Goal: Transaction & Acquisition: Book appointment/travel/reservation

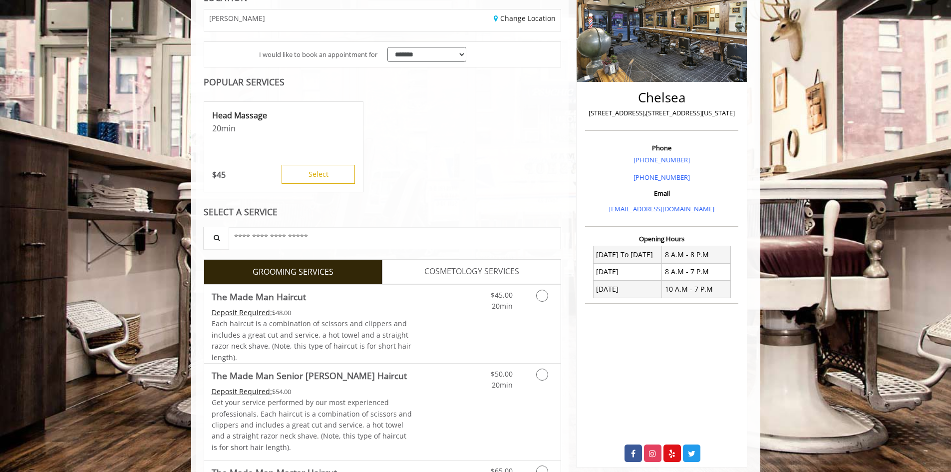
scroll to position [250, 0]
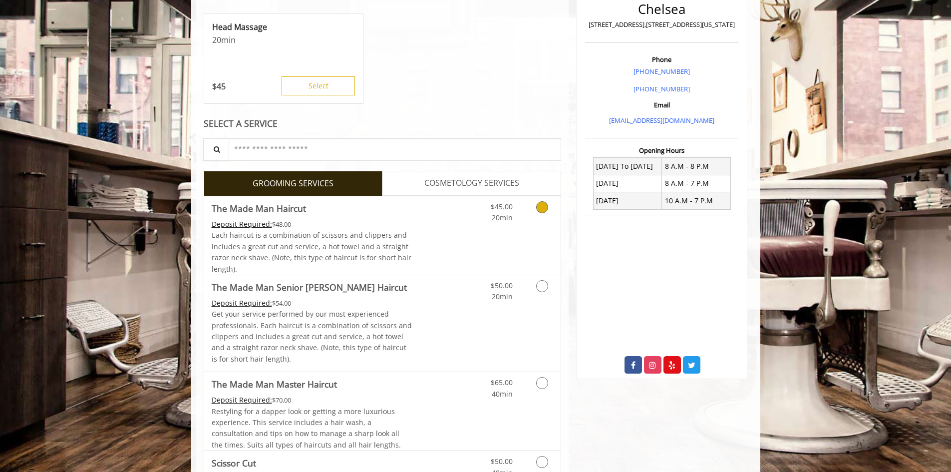
click at [472, 227] on div "$45.00 20min" at bounding box center [515, 235] width 89 height 78
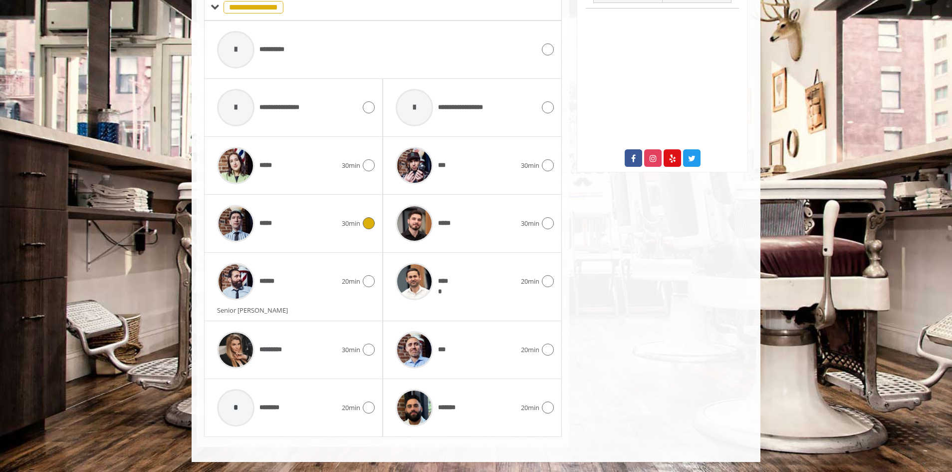
click at [369, 224] on icon at bounding box center [369, 223] width 12 height 12
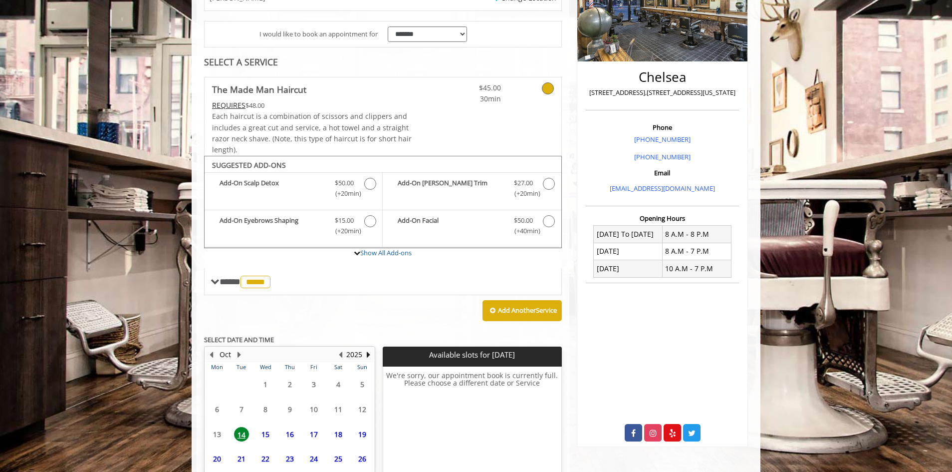
scroll to position [262, 0]
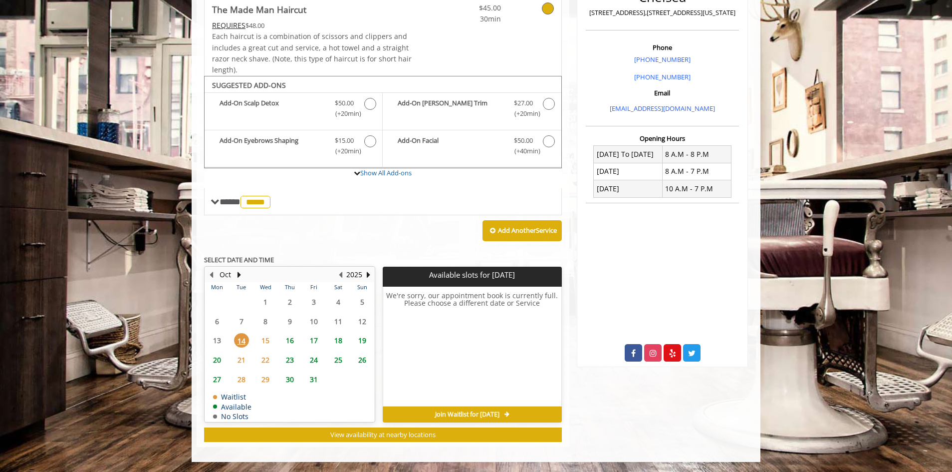
click at [294, 339] on span "16" at bounding box center [290, 340] width 15 height 14
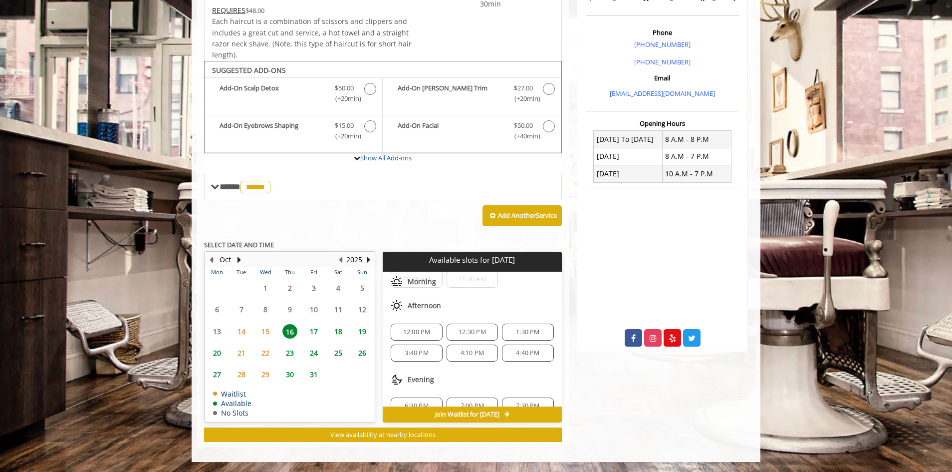
scroll to position [45, 0]
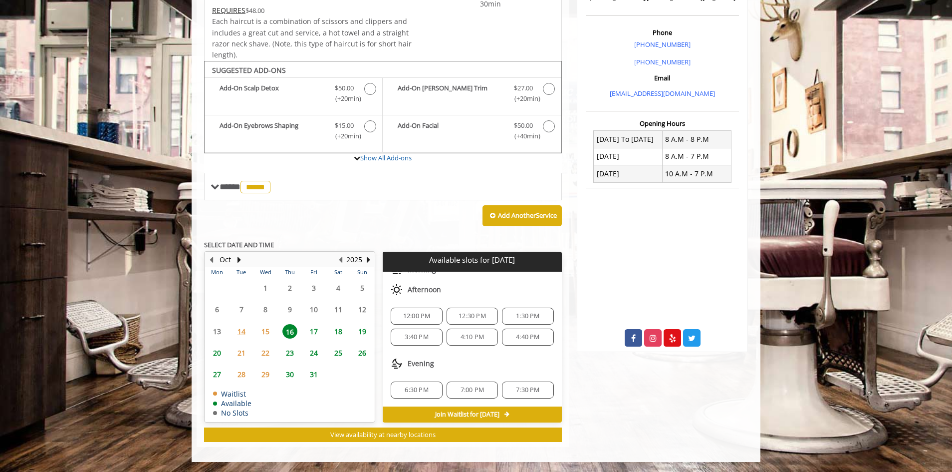
click at [531, 337] on span "4:40 PM" at bounding box center [527, 337] width 23 height 8
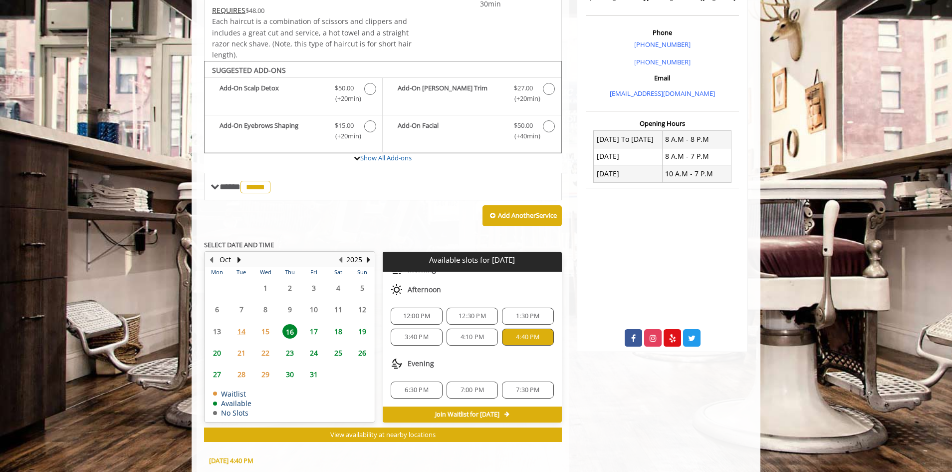
scroll to position [457, 0]
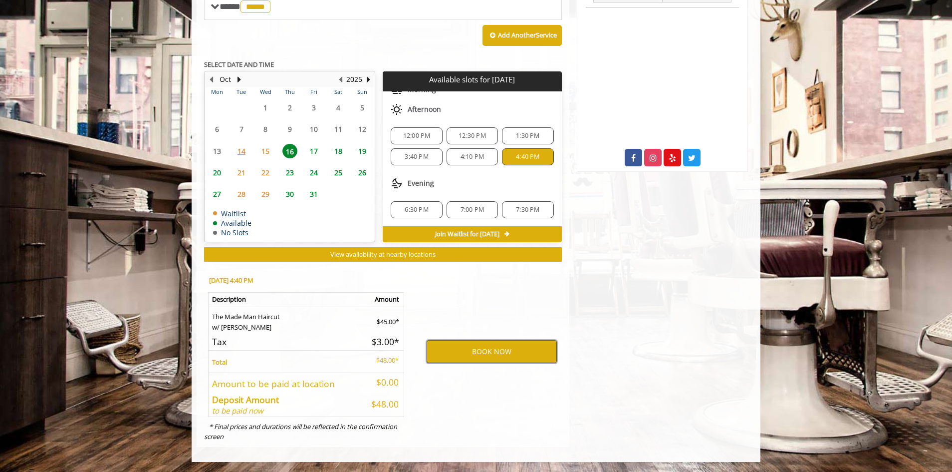
click at [474, 352] on button "BOOK NOW" at bounding box center [492, 351] width 130 height 23
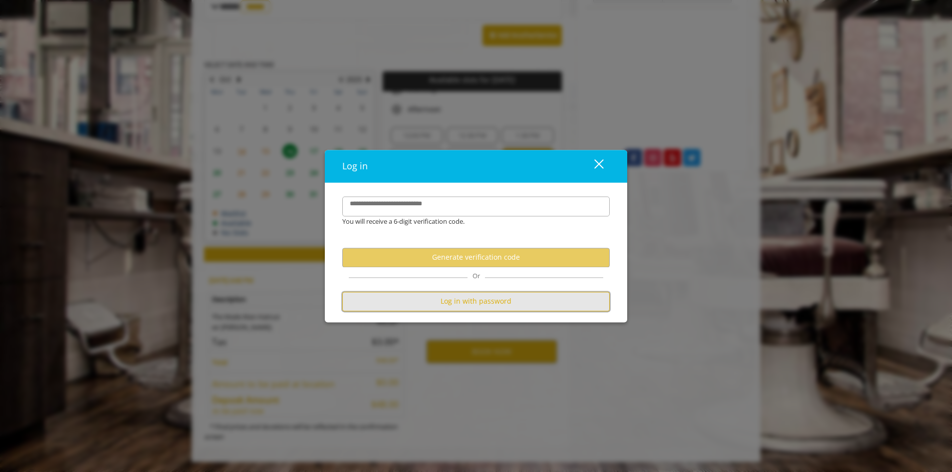
click at [444, 303] on button "Log in with password" at bounding box center [476, 300] width 268 height 19
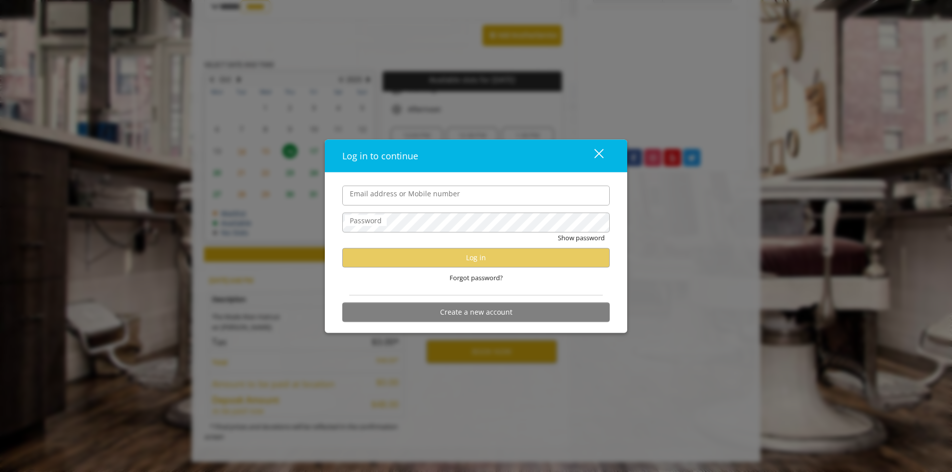
type input "**********"
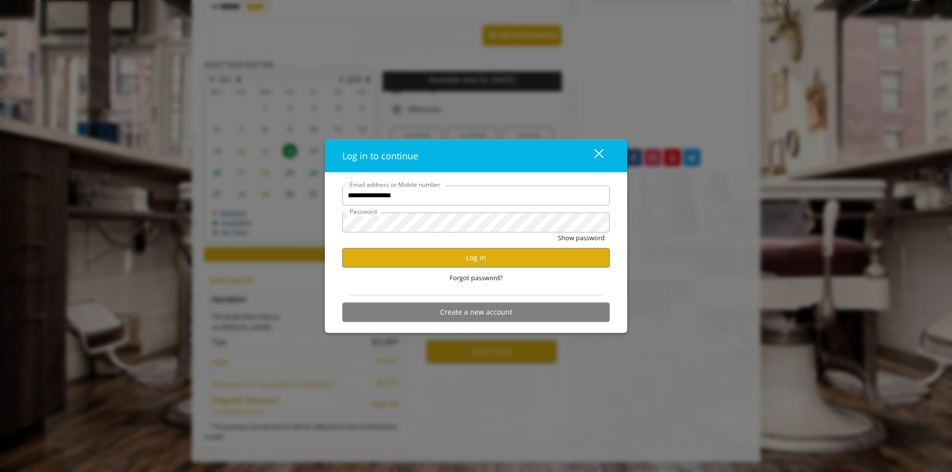
scroll to position [0, 0]
click at [400, 197] on input "**********" at bounding box center [476, 195] width 268 height 20
click at [366, 254] on button "Log in" at bounding box center [476, 257] width 268 height 19
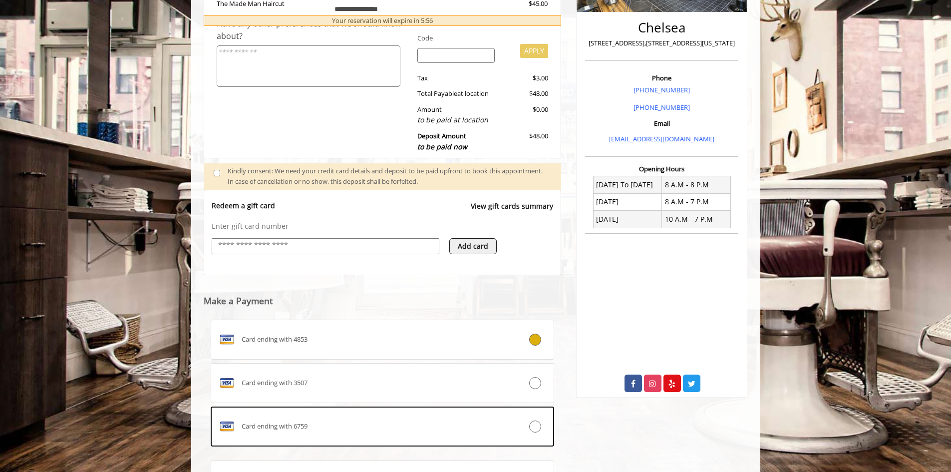
scroll to position [280, 0]
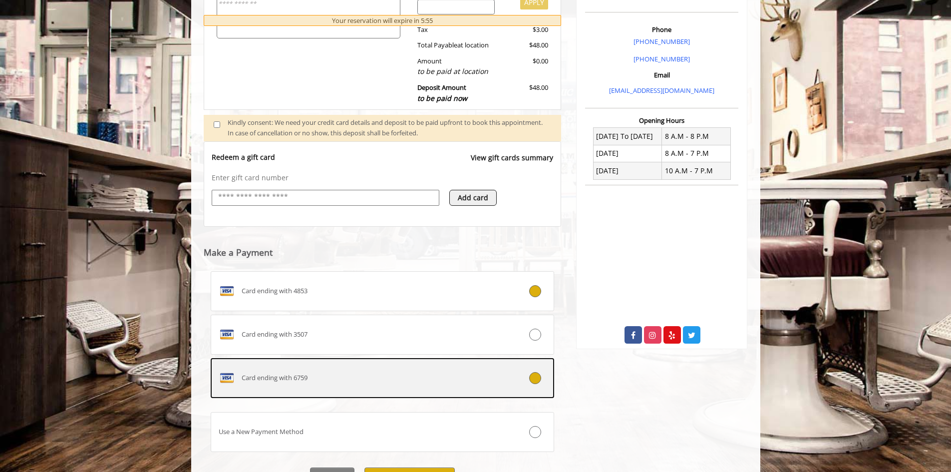
click at [322, 376] on div "Card ending with 6759" at bounding box center [354, 378] width 286 height 16
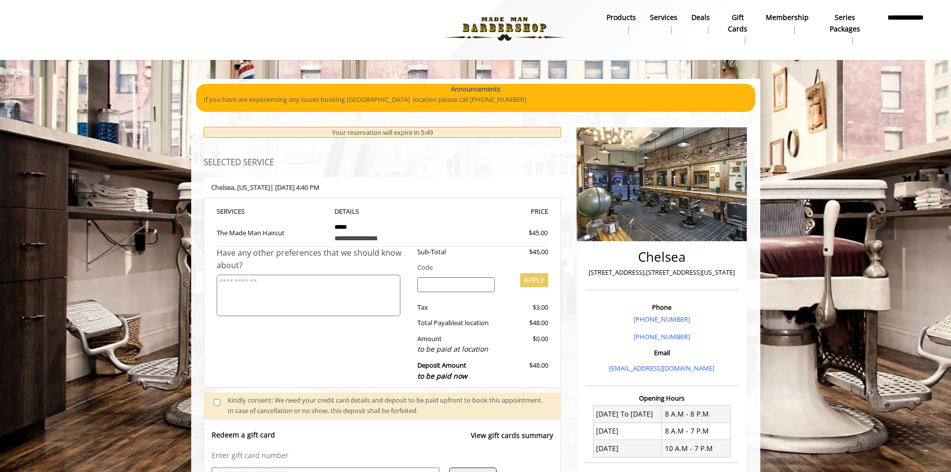
scroll to position [0, 0]
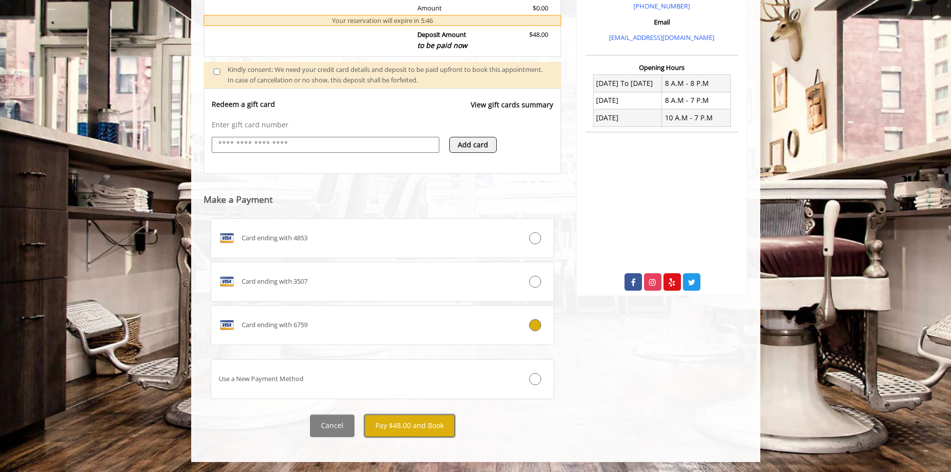
click at [399, 427] on button "Pay $48.00 and Book" at bounding box center [409, 425] width 90 height 22
